Goal: Task Accomplishment & Management: Manage account settings

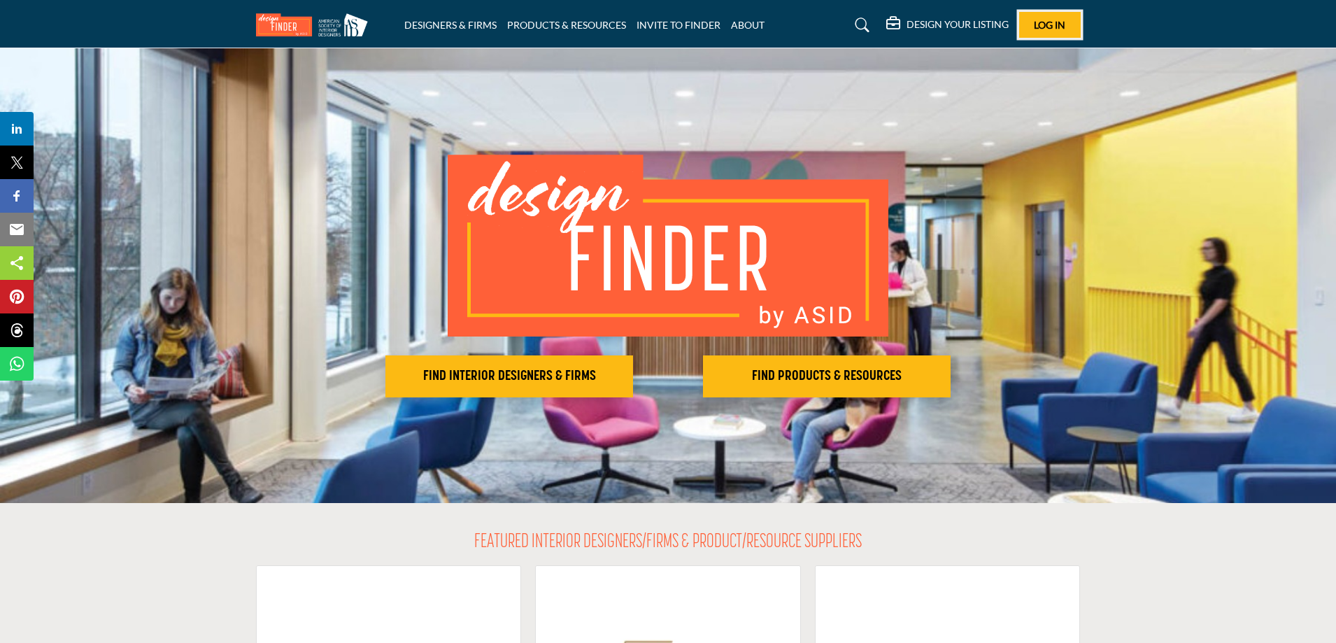
click at [1058, 27] on span "Log In" at bounding box center [1049, 25] width 31 height 12
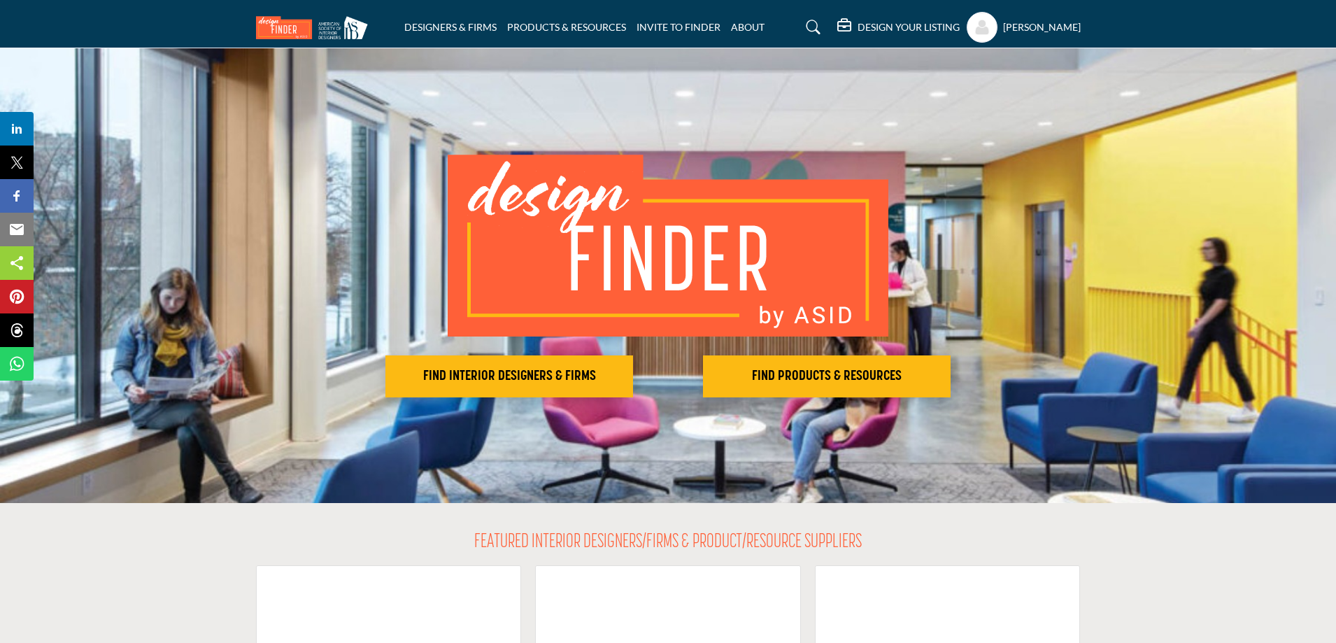
click at [908, 26] on h5 "DESIGN YOUR LISTING" at bounding box center [909, 27] width 102 height 13
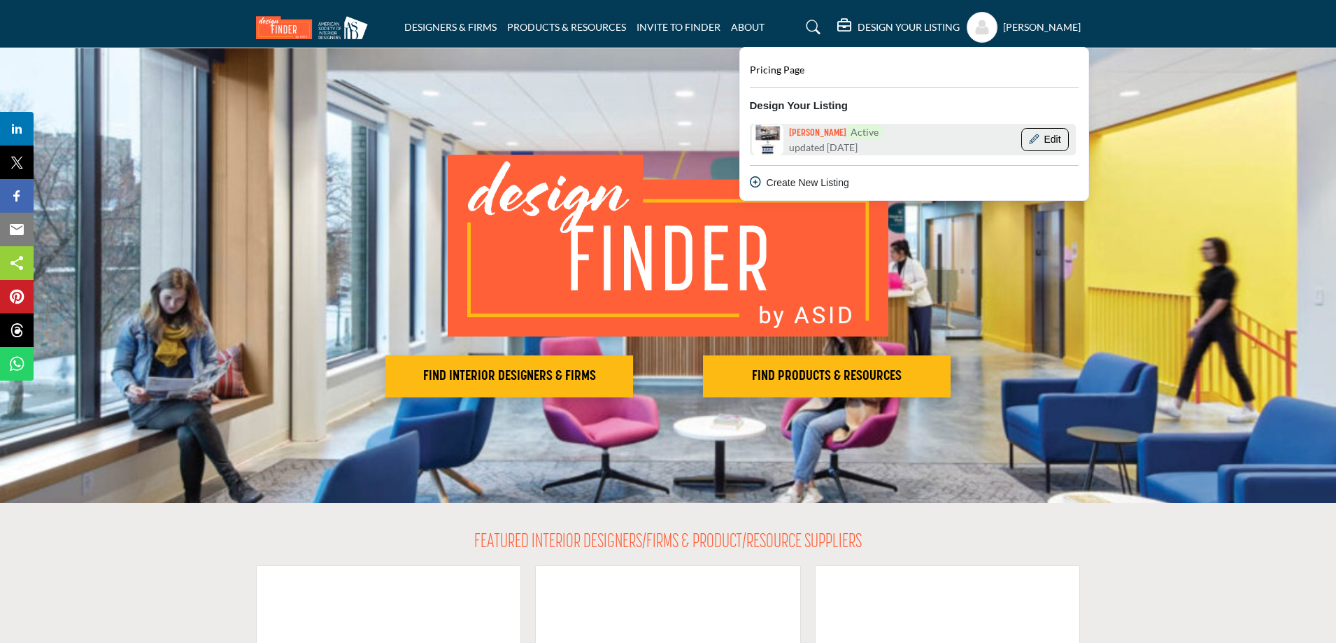
click at [1042, 141] on button "Edit" at bounding box center [1045, 140] width 48 height 24
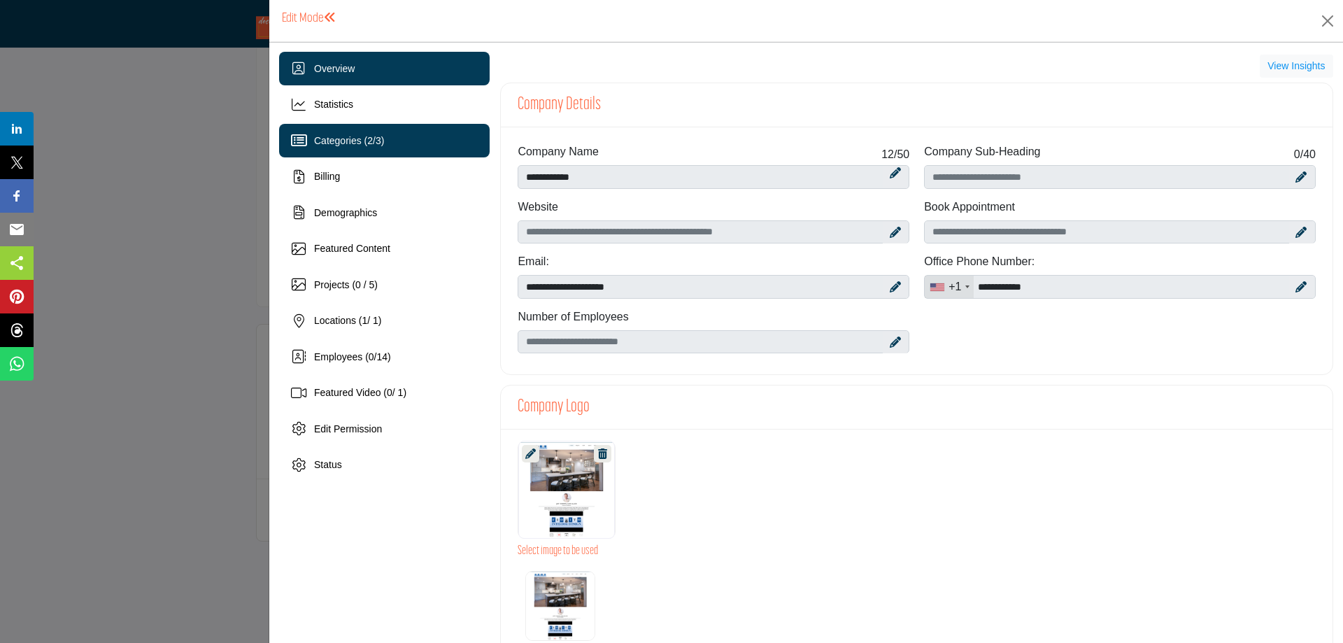
click at [366, 141] on span "Categories ( 2 / 3 )" at bounding box center [349, 140] width 70 height 11
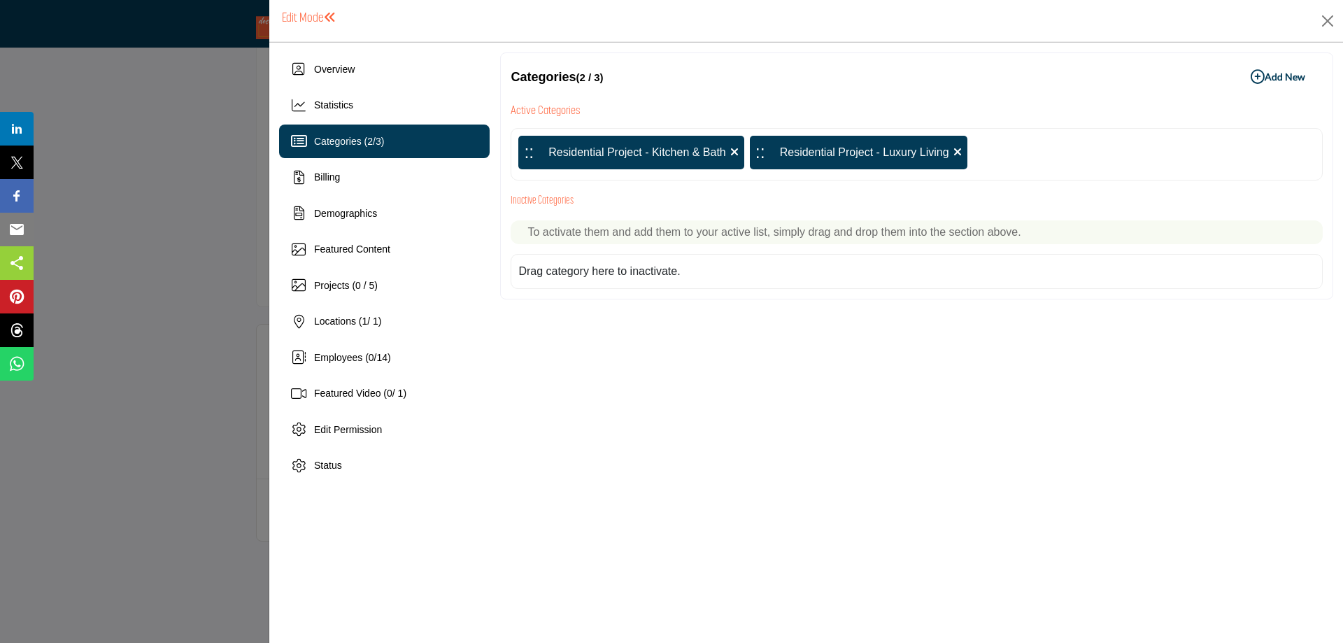
click at [385, 132] on div "Categories ( 2 / 3 )" at bounding box center [384, 142] width 211 height 34
click at [1255, 77] on icon "button" at bounding box center [1258, 77] width 14 height 14
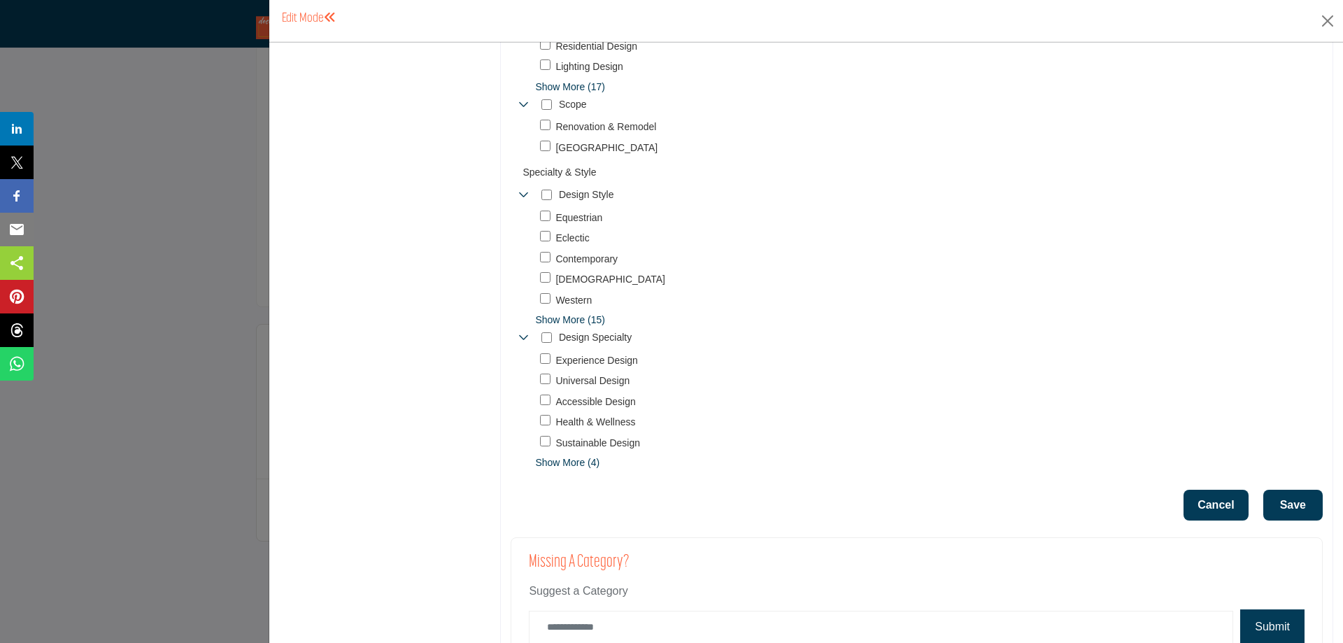
scroll to position [1329, 0]
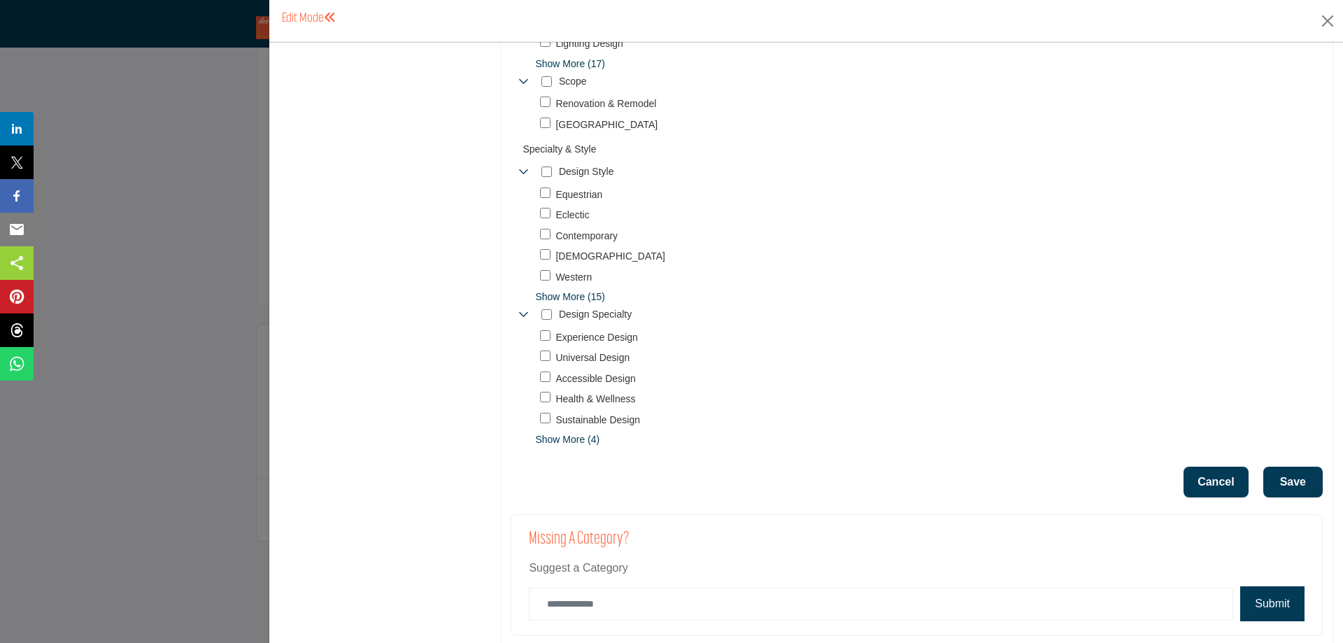
click at [1272, 477] on button "Save" at bounding box center [1292, 482] width 59 height 31
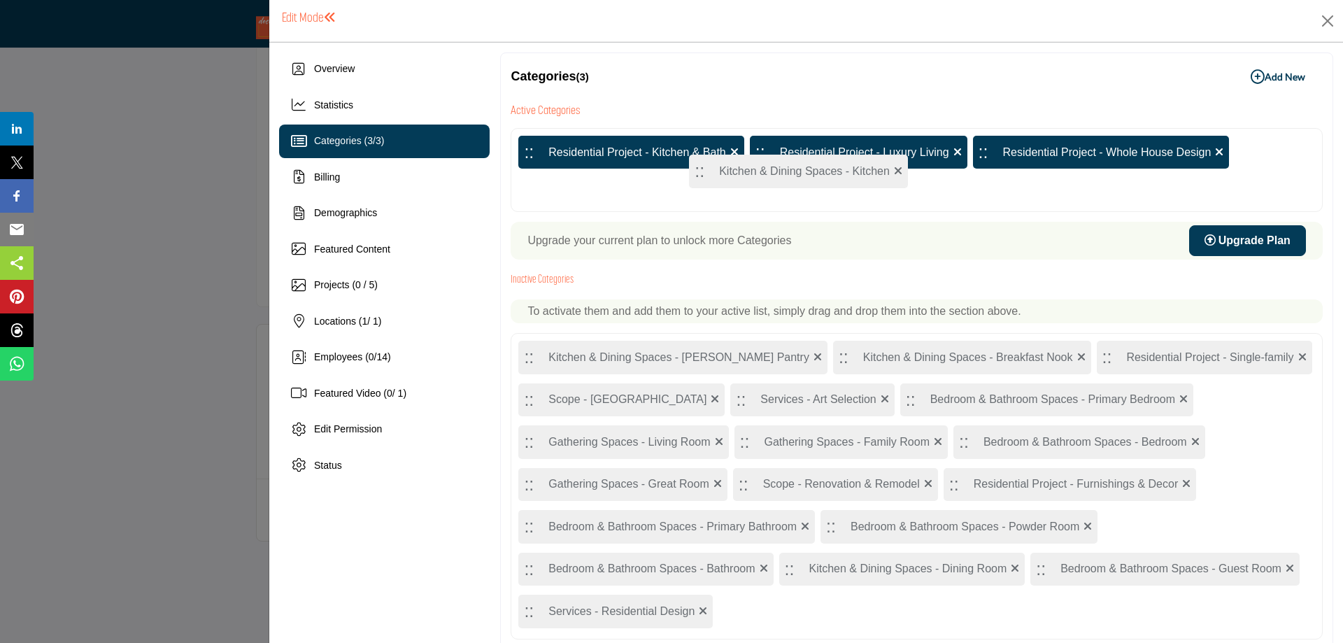
drag, startPoint x: 690, startPoint y: 367, endPoint x: 699, endPoint y: 170, distance: 196.8
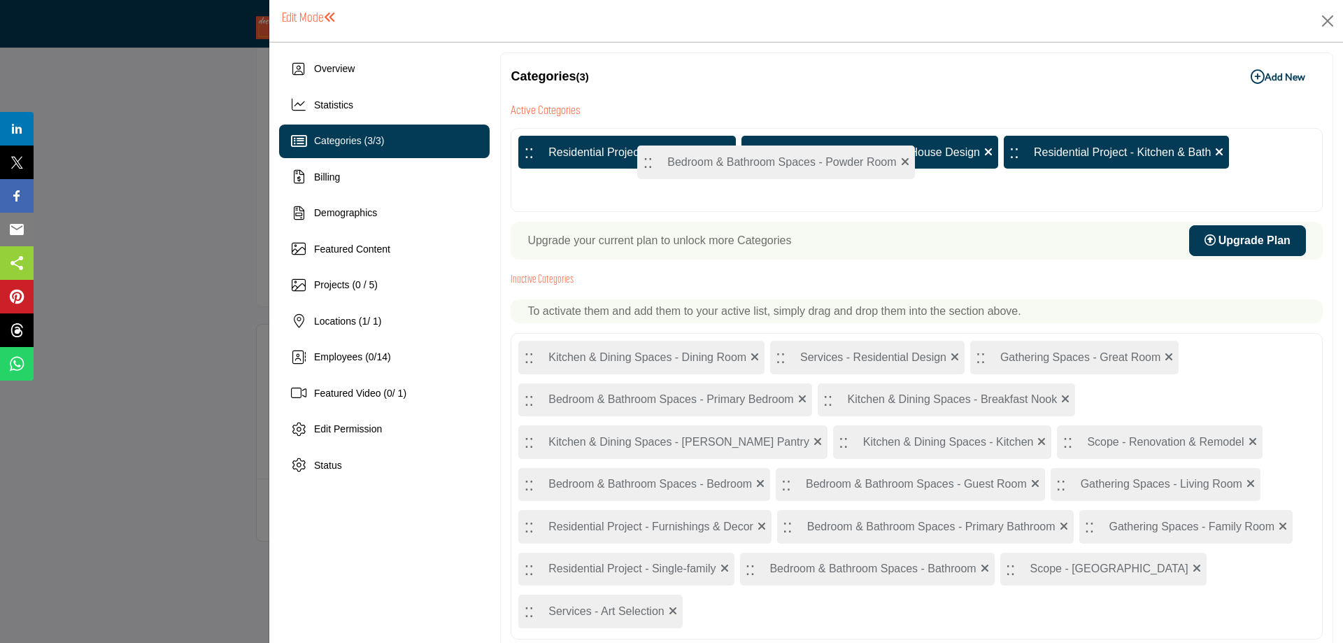
drag, startPoint x: 530, startPoint y: 539, endPoint x: 649, endPoint y: 164, distance: 393.3
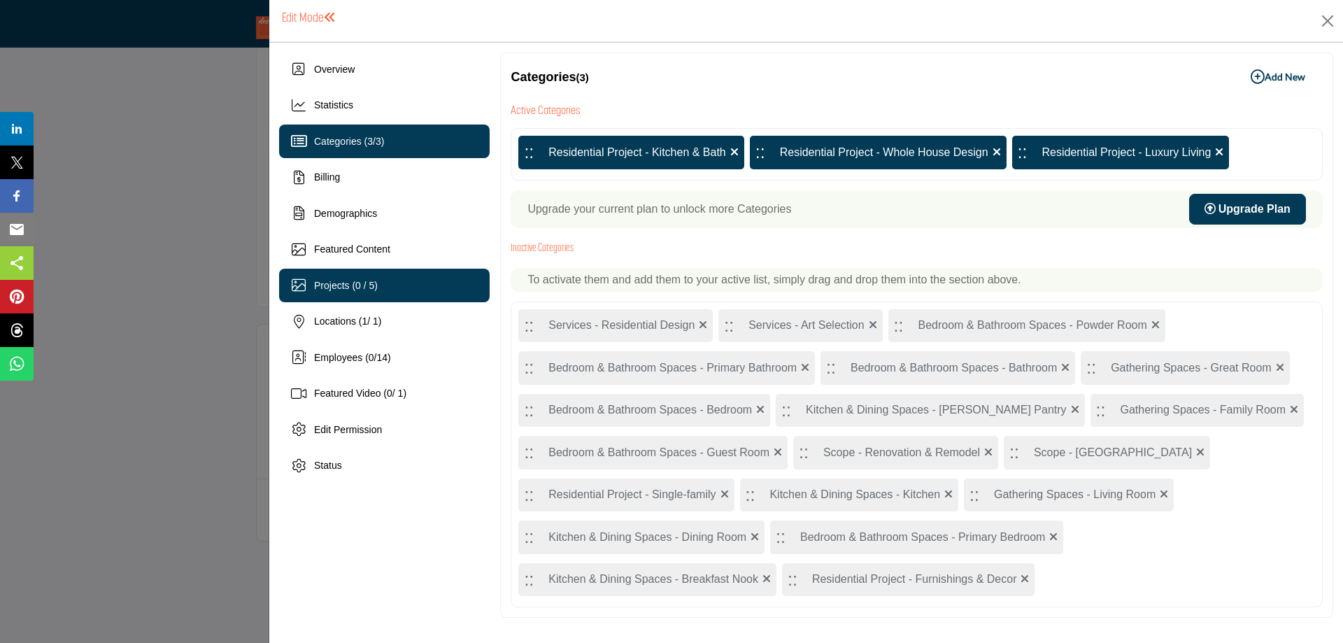
click at [380, 281] on div "Projects (0 / 5)" at bounding box center [384, 286] width 211 height 34
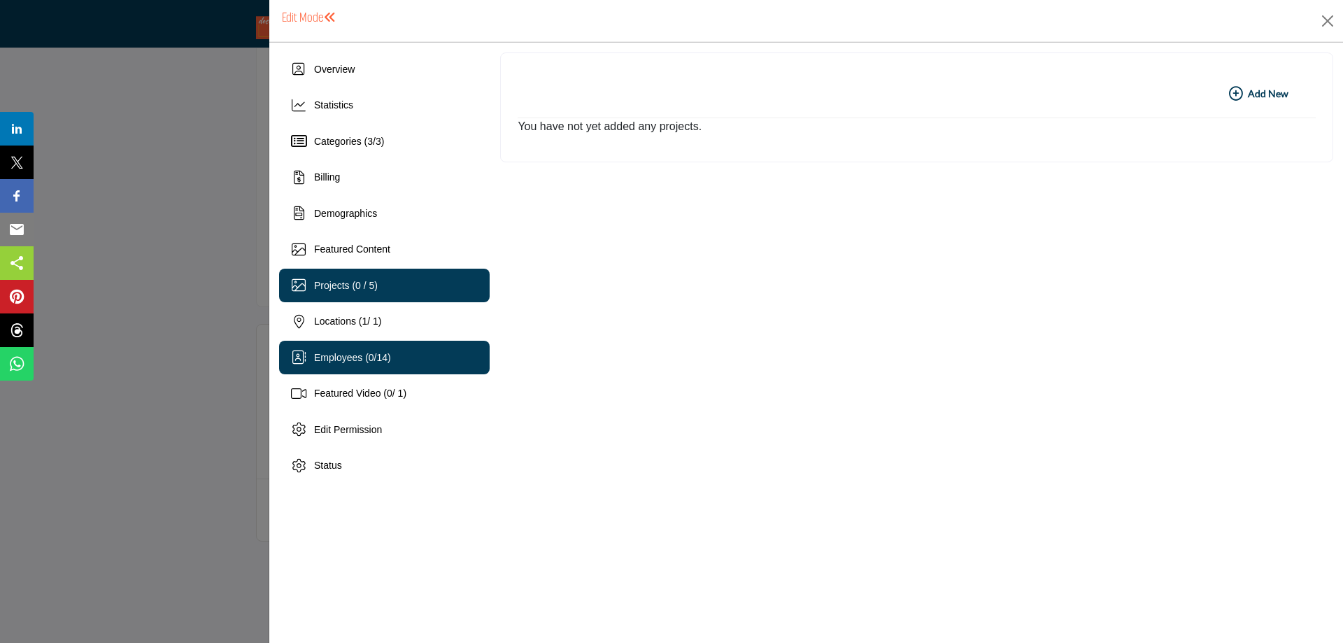
click at [381, 349] on div "Employees ( 0 / 14 )" at bounding box center [384, 358] width 211 height 34
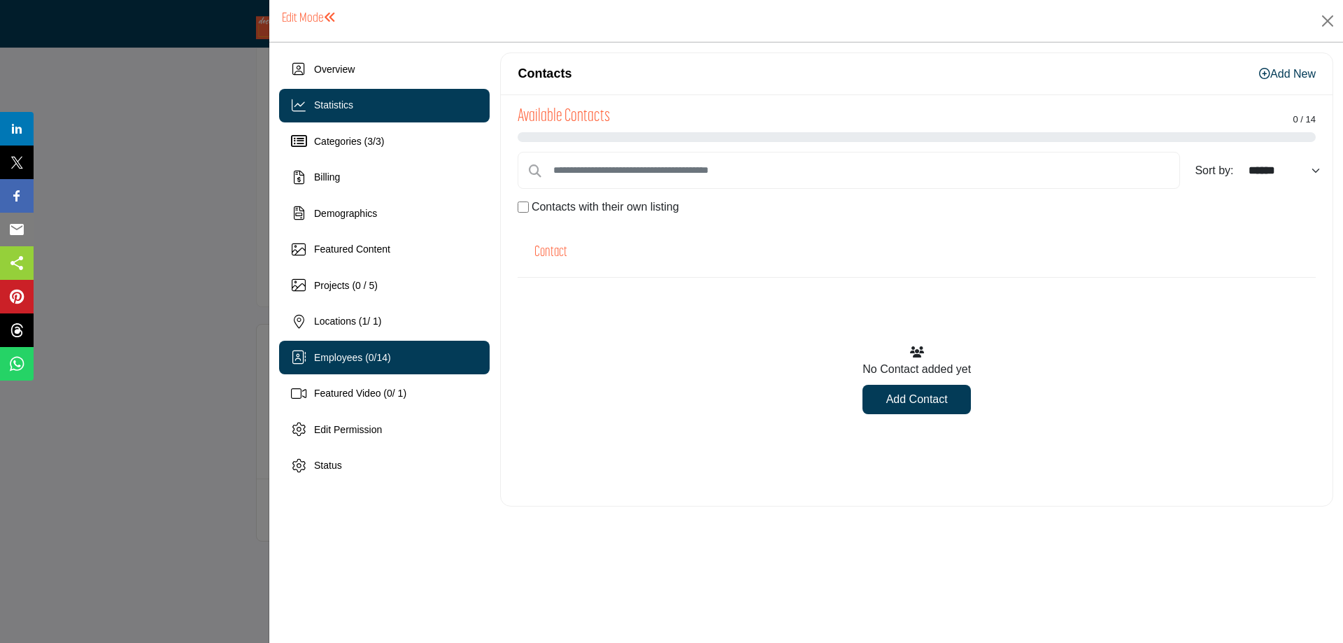
click at [332, 97] on div "Statistics" at bounding box center [384, 106] width 211 height 34
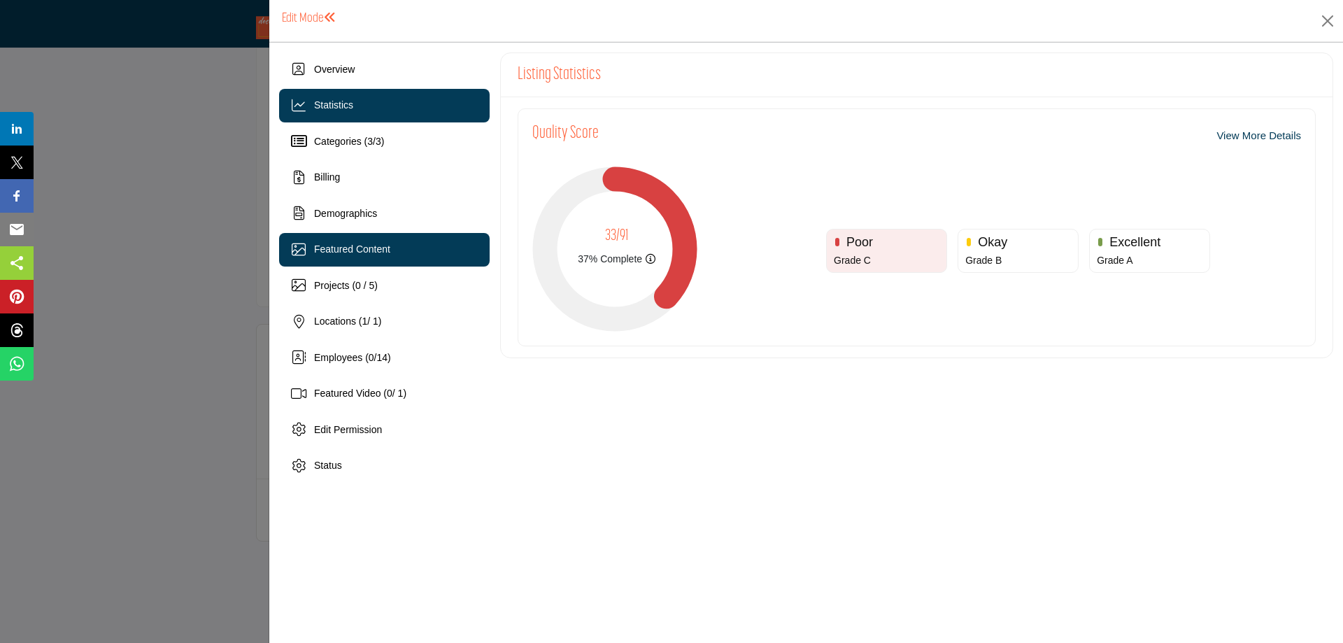
click at [371, 252] on span "Featured Content" at bounding box center [352, 248] width 76 height 11
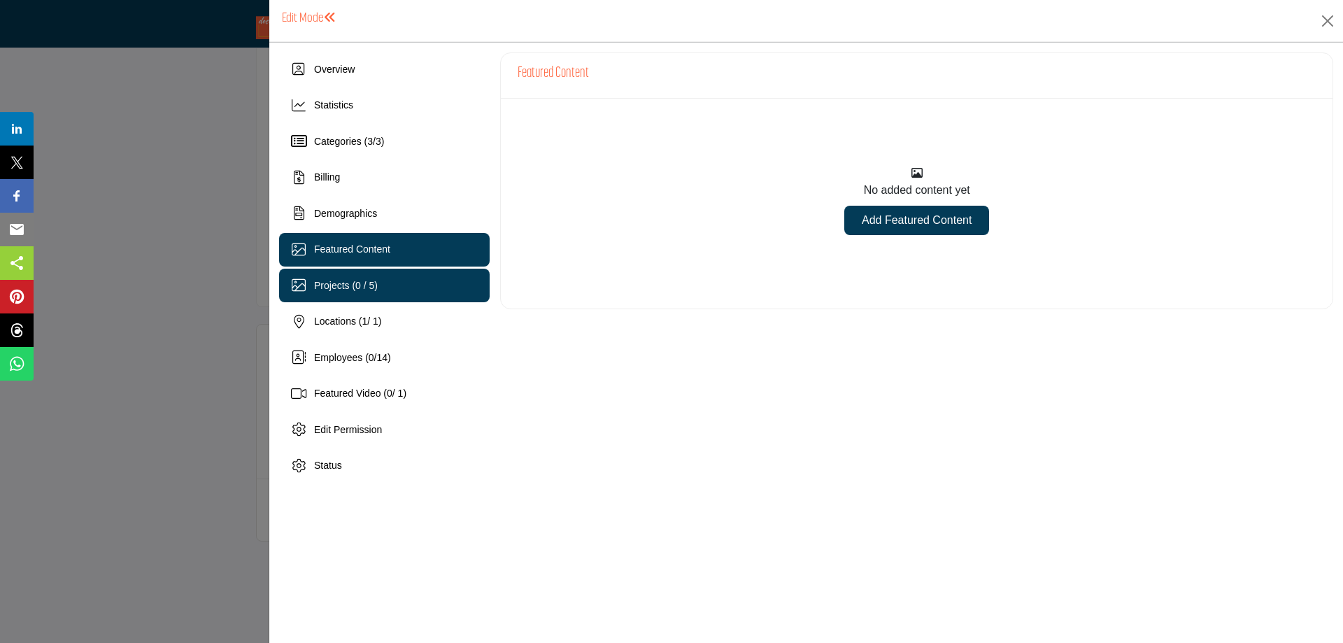
click at [393, 278] on div "Projects (0 / 5)" at bounding box center [384, 286] width 211 height 34
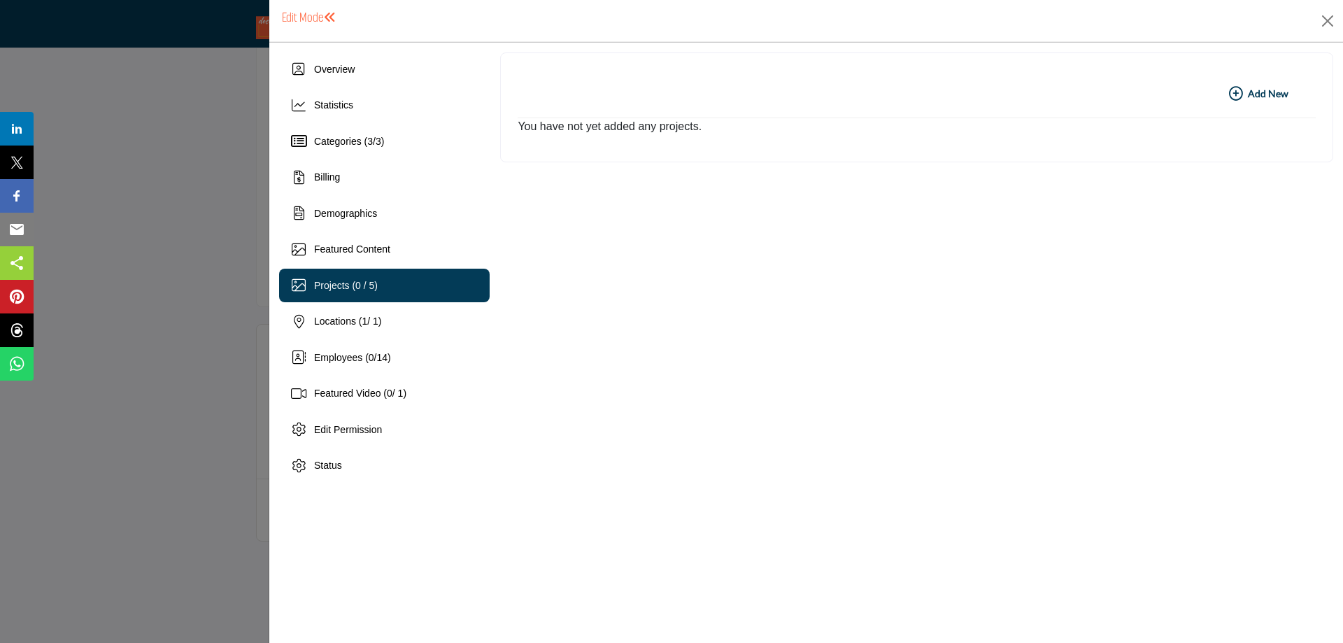
click at [1239, 92] on icon "button" at bounding box center [1236, 94] width 14 height 14
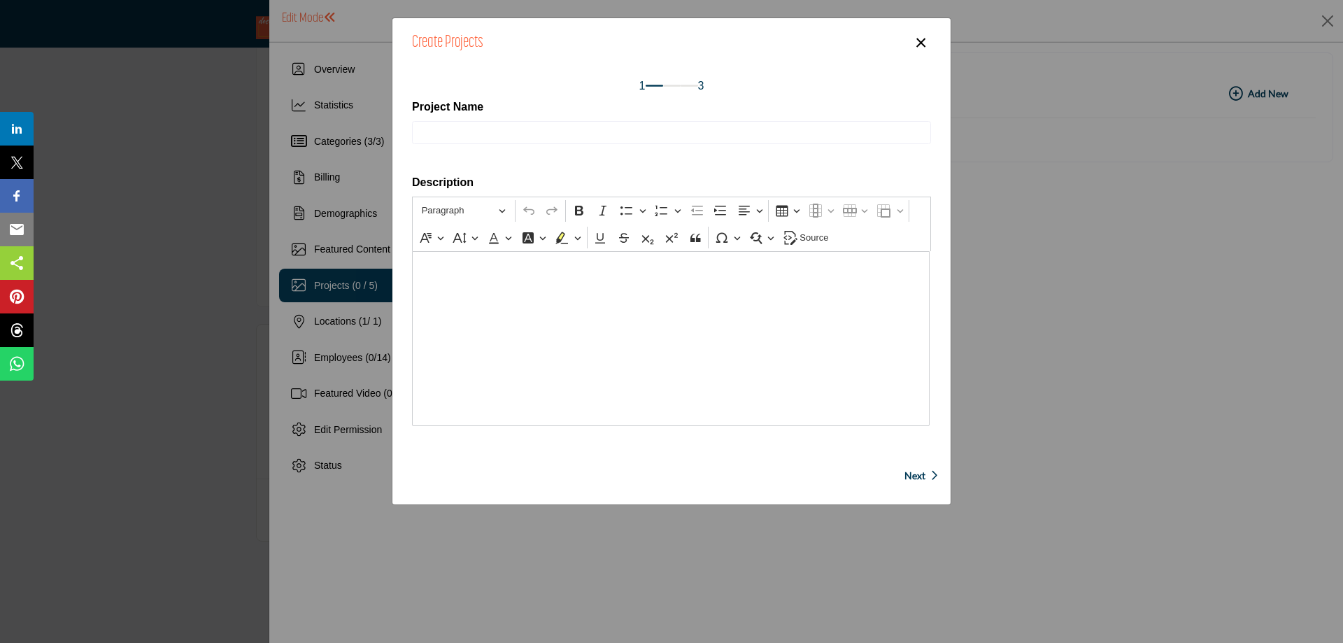
click at [921, 42] on button "×" at bounding box center [921, 41] width 20 height 27
